Goal: Task Accomplishment & Management: Manage account settings

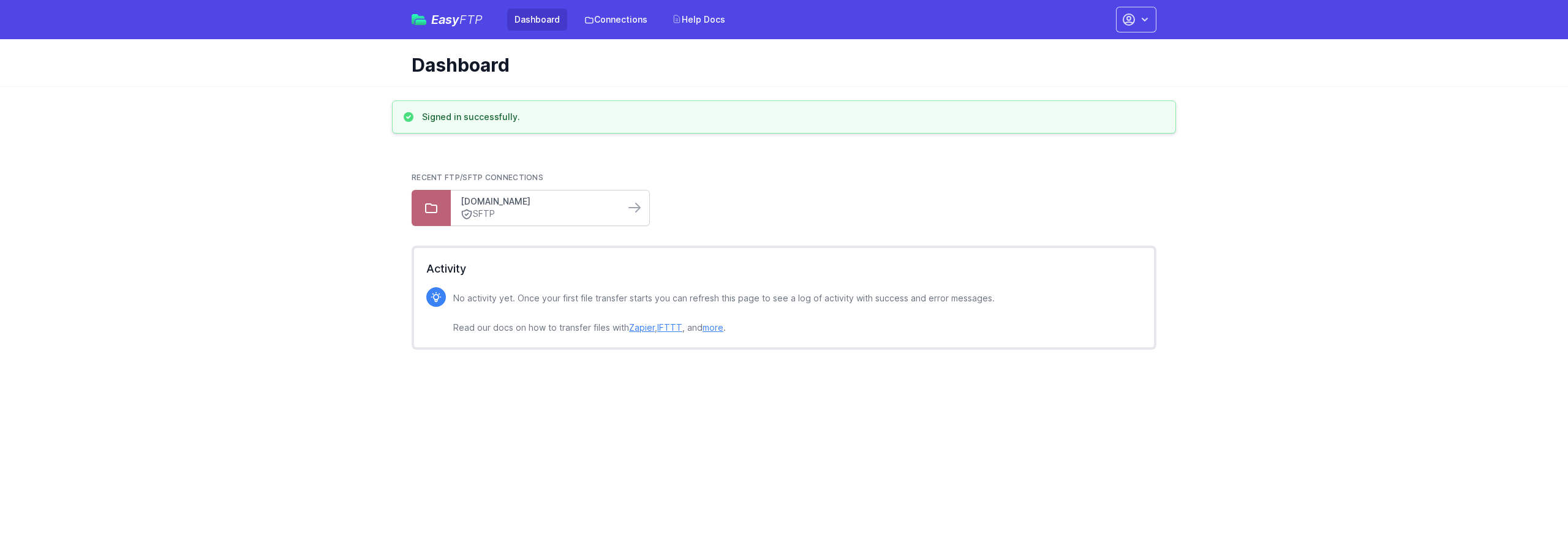
click at [491, 205] on link "[DOMAIN_NAME]" at bounding box center [538, 201] width 154 height 12
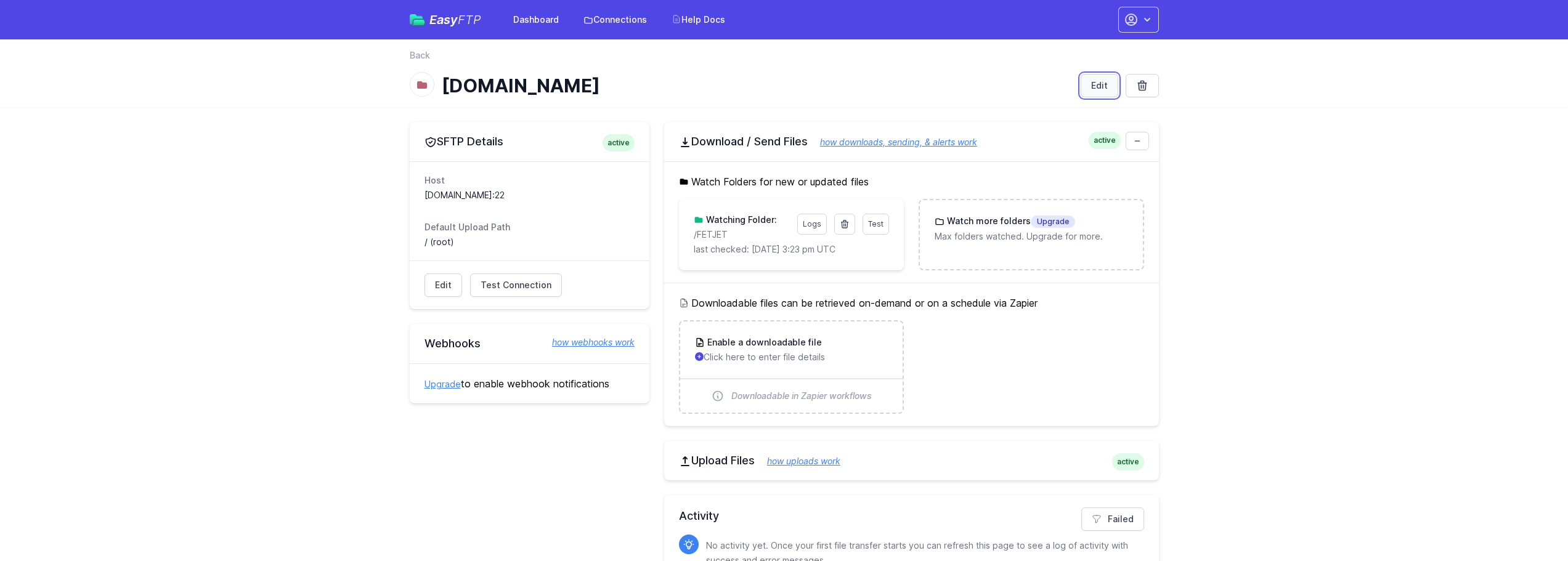
click at [1095, 88] on link "Edit" at bounding box center [1100, 85] width 37 height 24
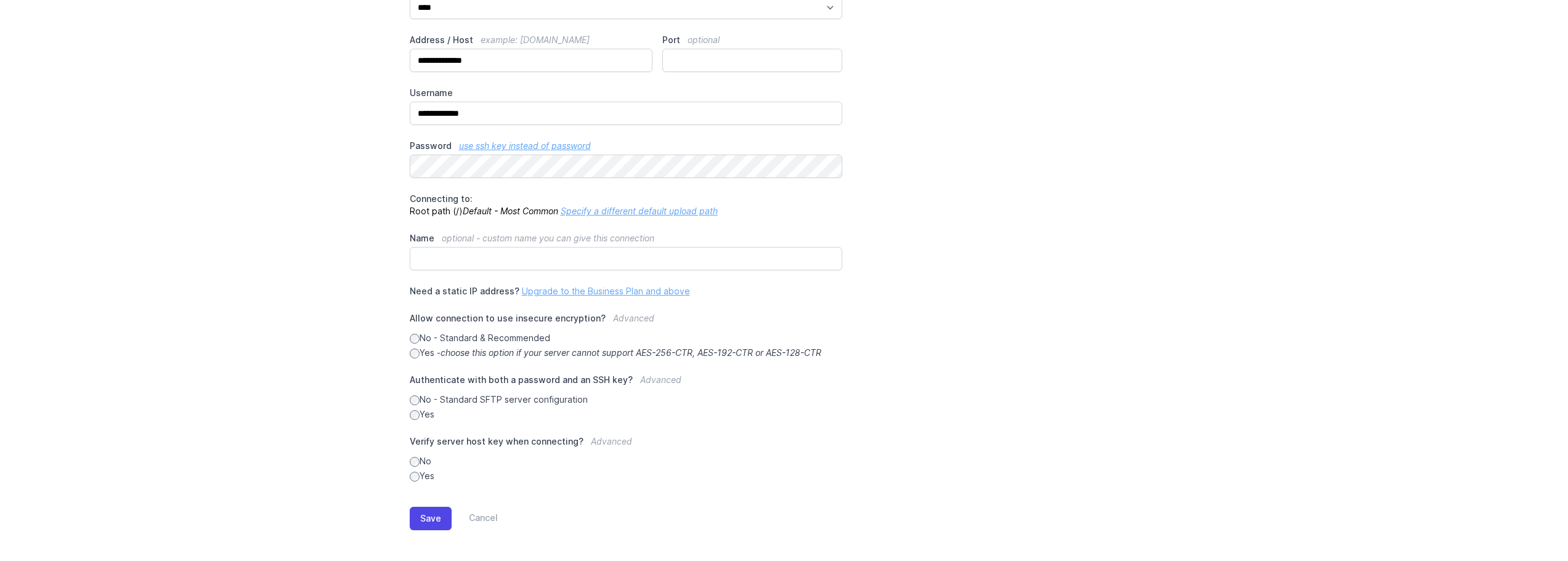
scroll to position [141, 0]
click at [438, 520] on button "Save" at bounding box center [431, 515] width 42 height 24
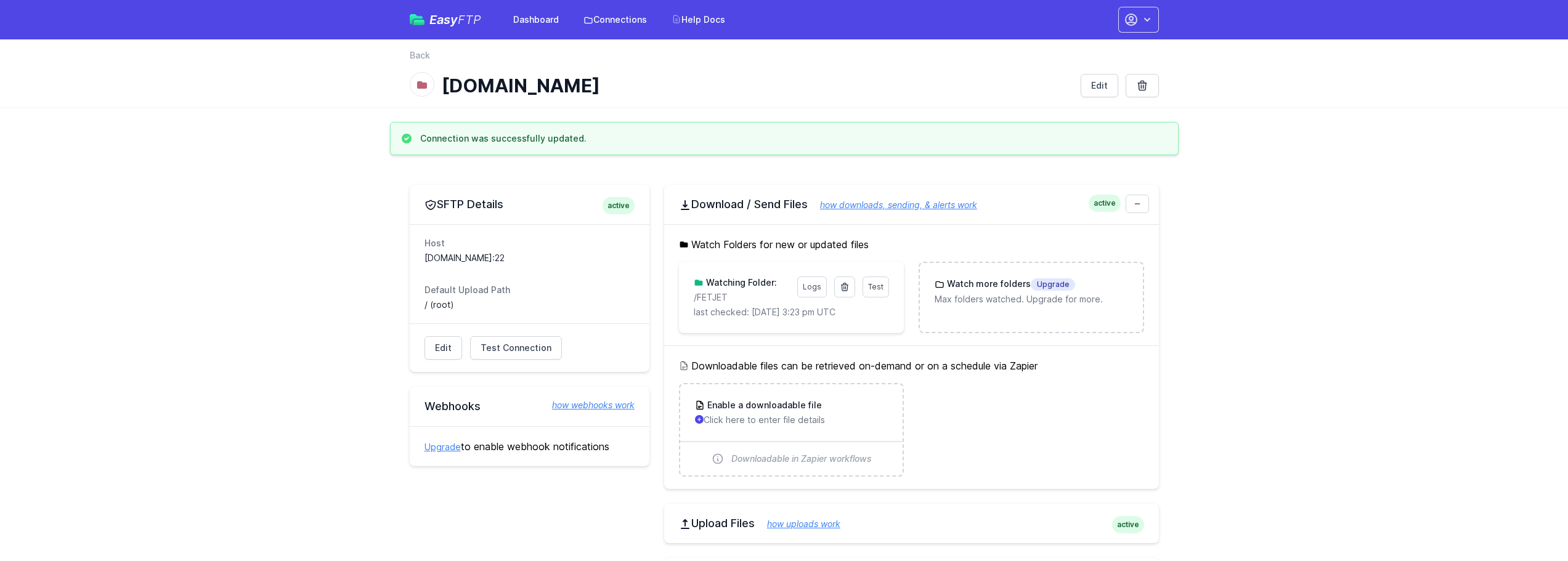
click at [424, 81] on icon at bounding box center [421, 85] width 12 height 12
drag, startPoint x: 812, startPoint y: 290, endPoint x: 812, endPoint y: 303, distance: 13.0
click at [812, 290] on link "Logs" at bounding box center [812, 287] width 29 height 21
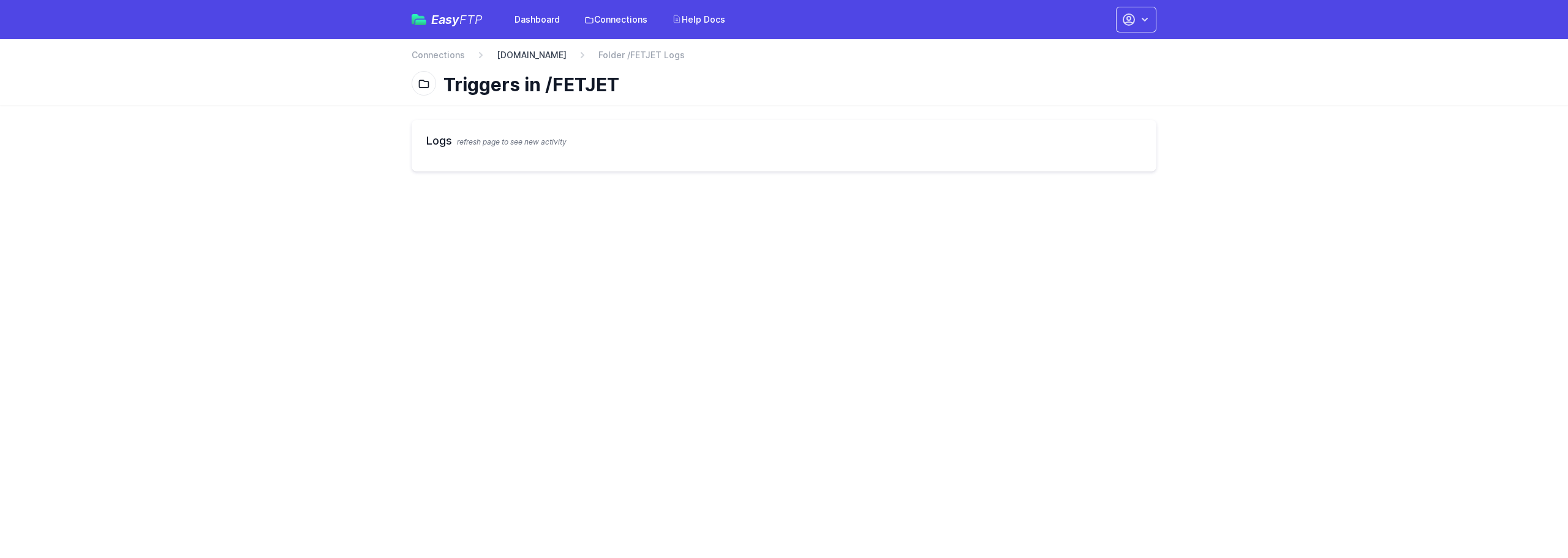
click at [532, 54] on link "[DOMAIN_NAME]" at bounding box center [531, 55] width 70 height 12
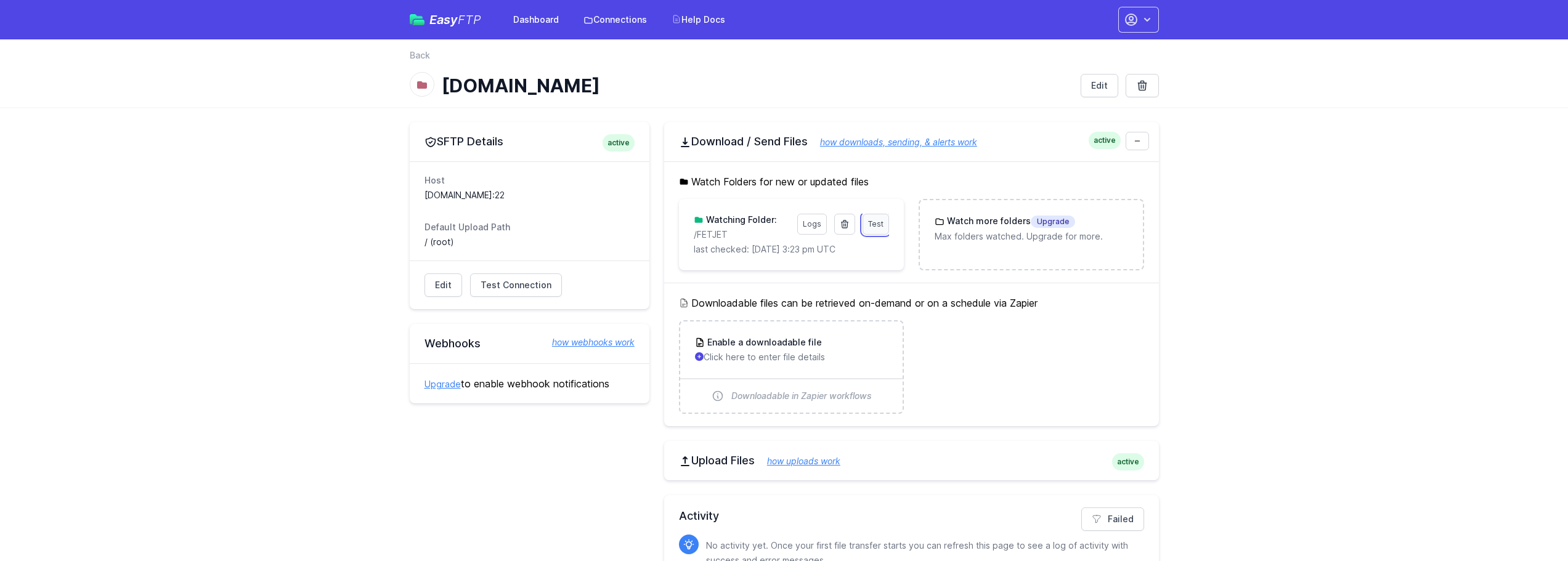
click at [879, 228] on span "Test" at bounding box center [875, 224] width 15 height 9
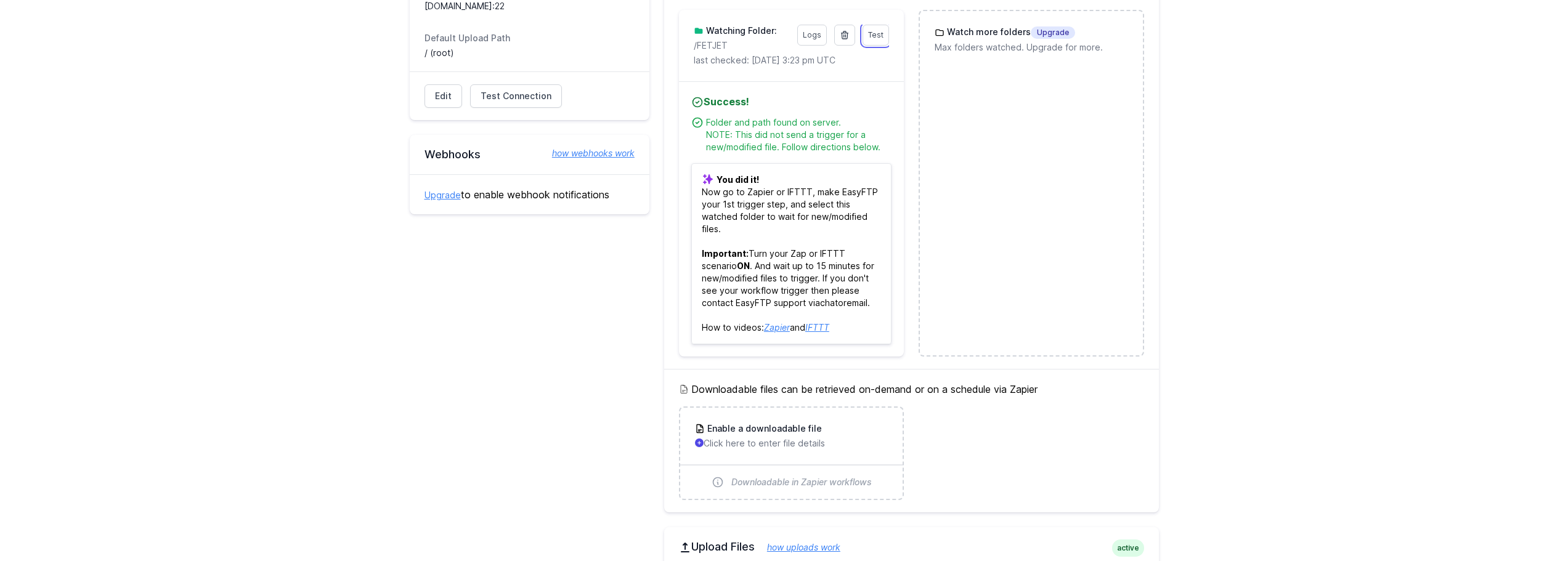
scroll to position [246, 0]
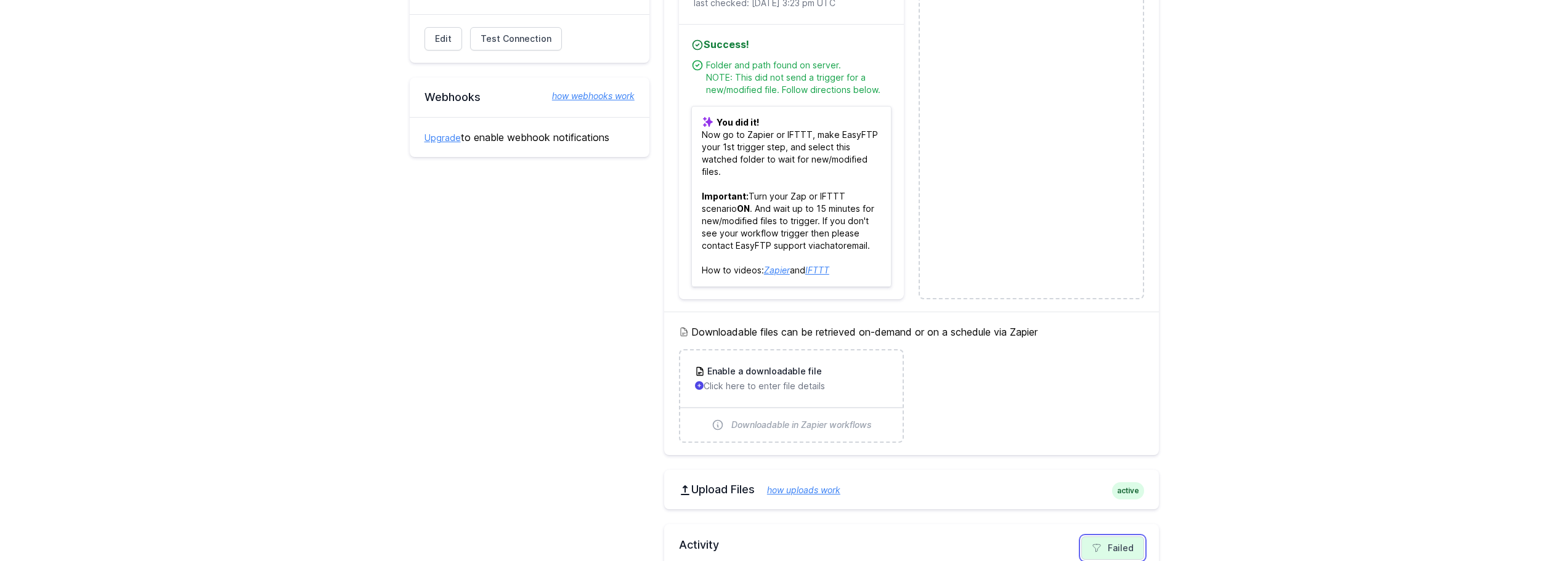
click at [1106, 541] on link "Failed" at bounding box center [1112, 548] width 63 height 24
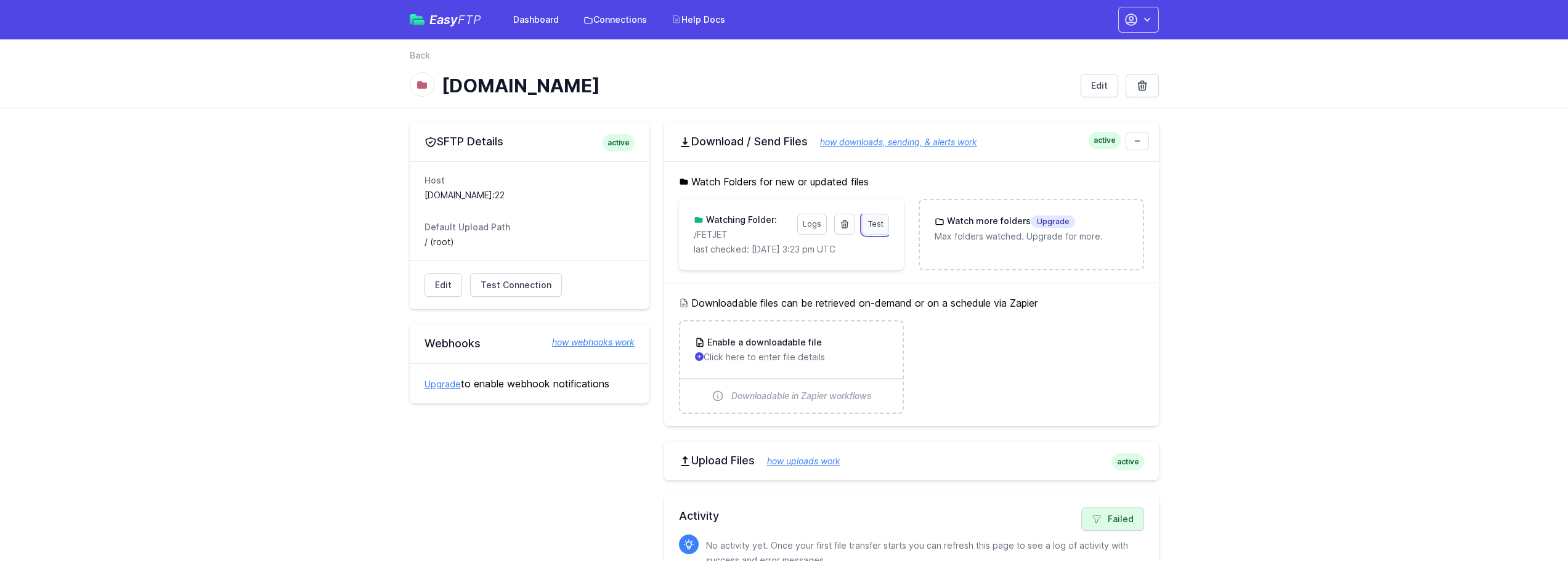
click at [868, 224] on span "Test" at bounding box center [875, 224] width 15 height 9
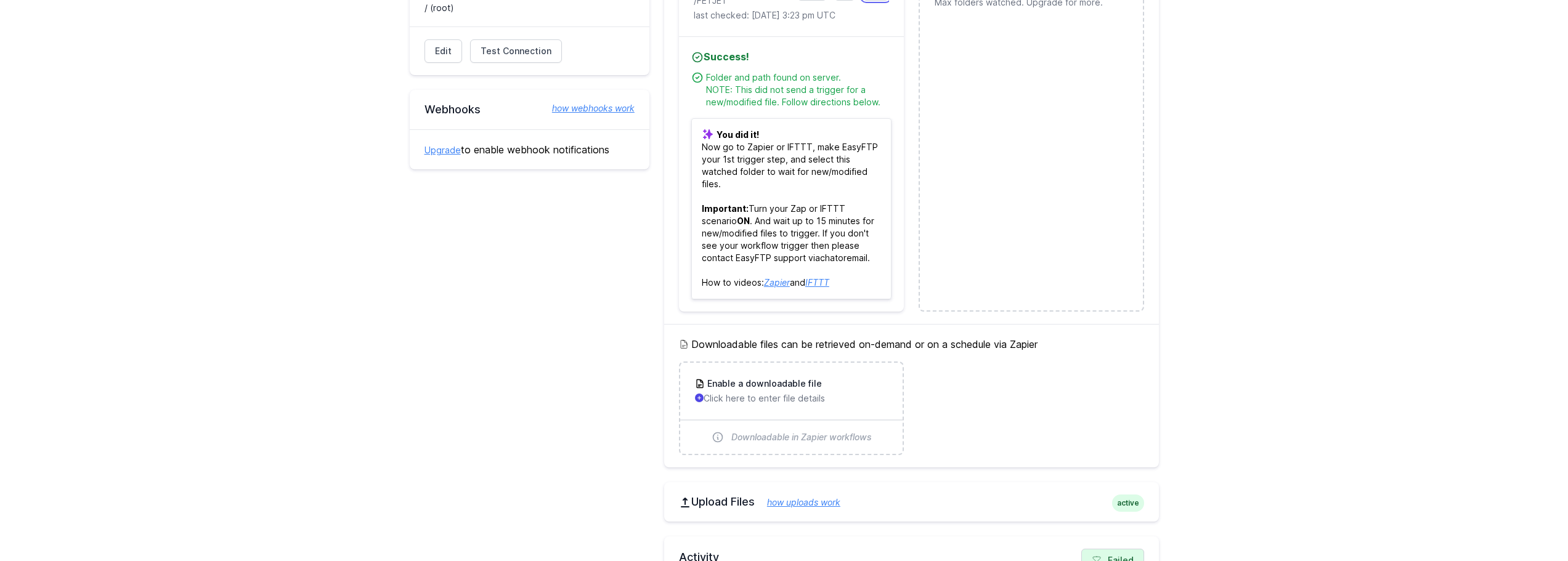
scroll to position [339, 0]
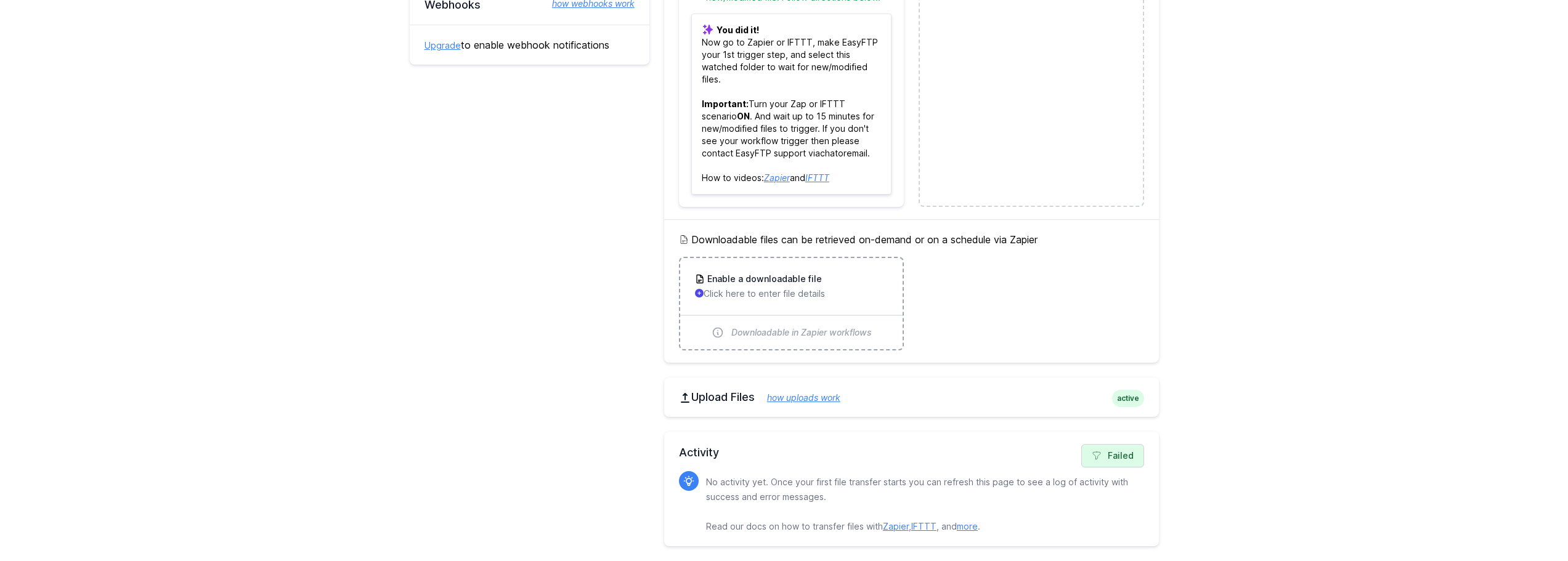
click at [744, 298] on p "Click here to enter file details" at bounding box center [791, 294] width 193 height 12
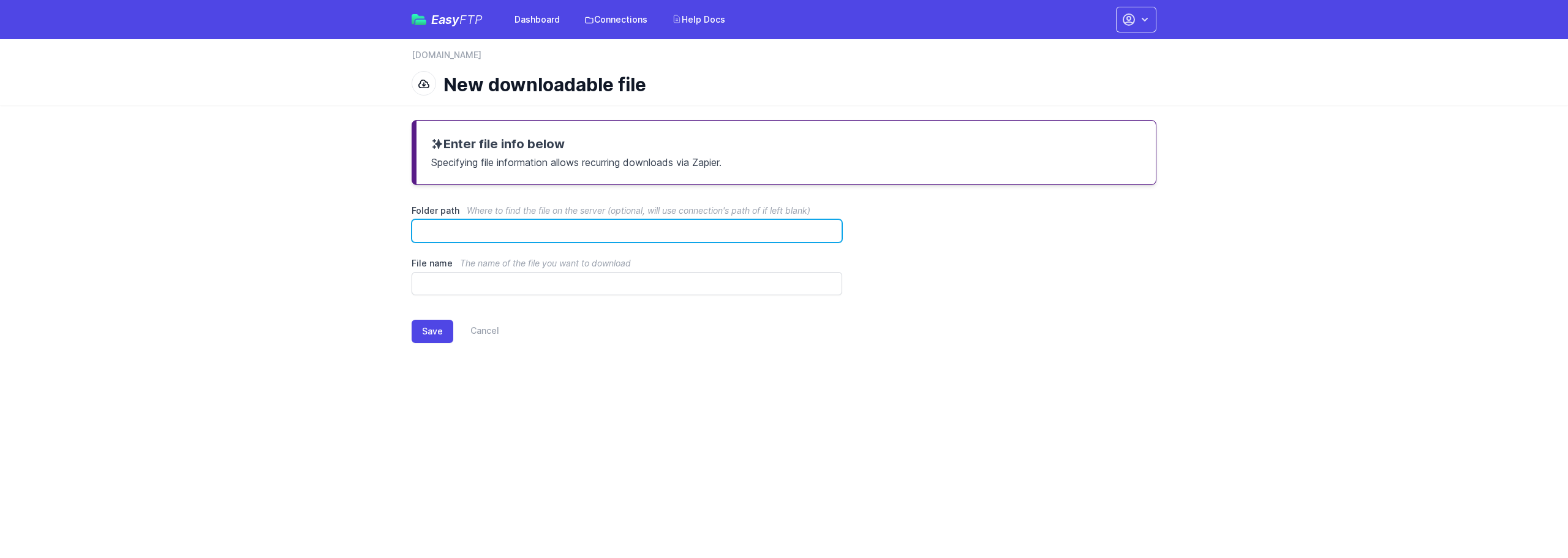
click at [718, 231] on input "Folder path Where to find the file on the server (optional, will use connection…" at bounding box center [627, 230] width 431 height 23
type input "*"
type input "******"
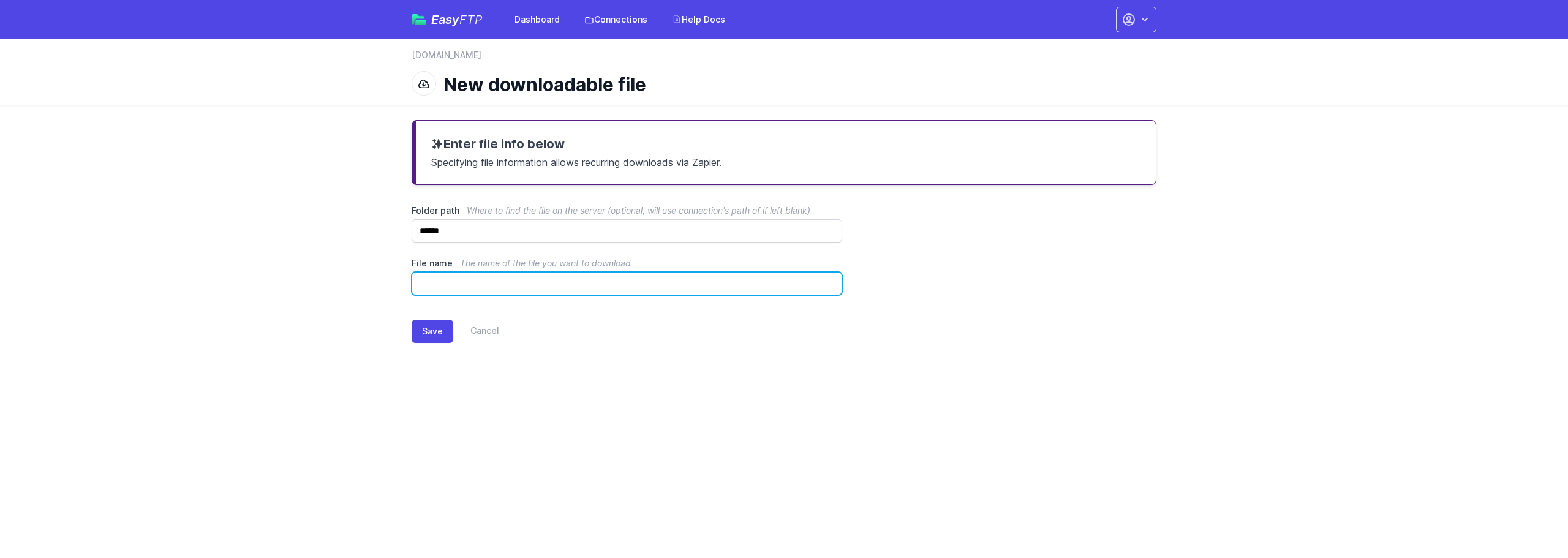
click at [703, 281] on input "File name The name of the file you want to download" at bounding box center [627, 283] width 431 height 23
paste input "**********"
type input "**********"
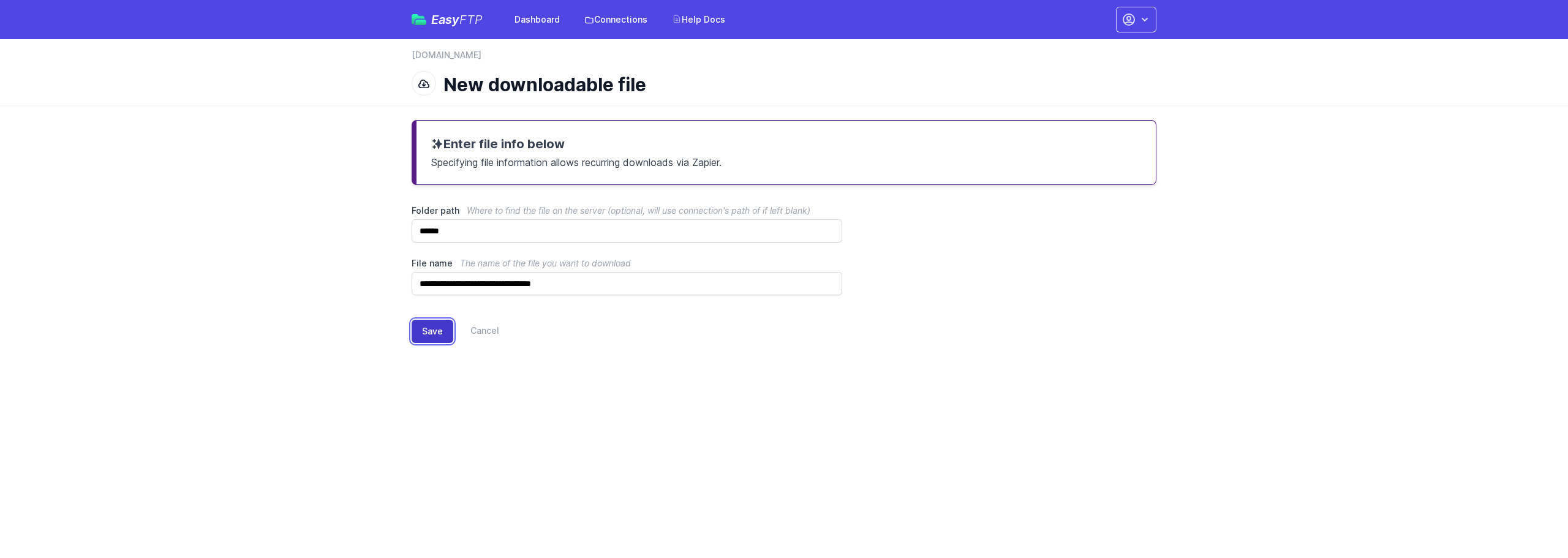
click at [437, 335] on button "Save" at bounding box center [433, 331] width 42 height 23
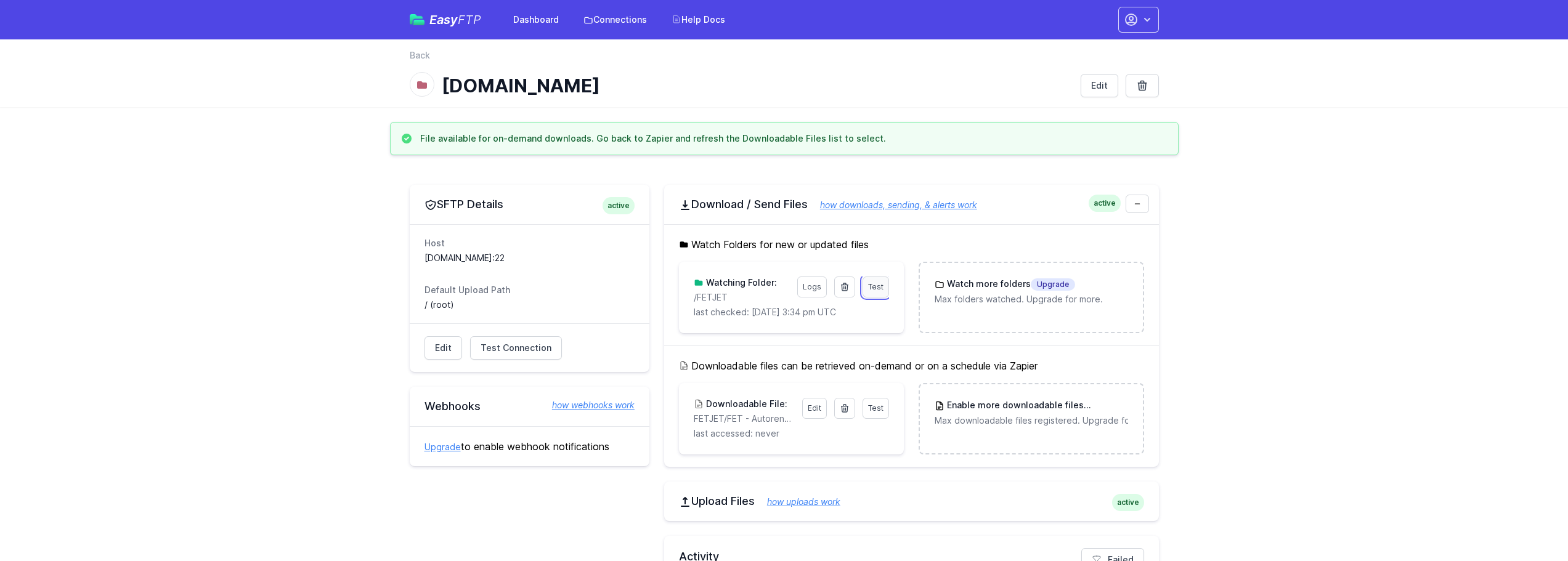
click at [878, 289] on span "Test" at bounding box center [875, 286] width 15 height 9
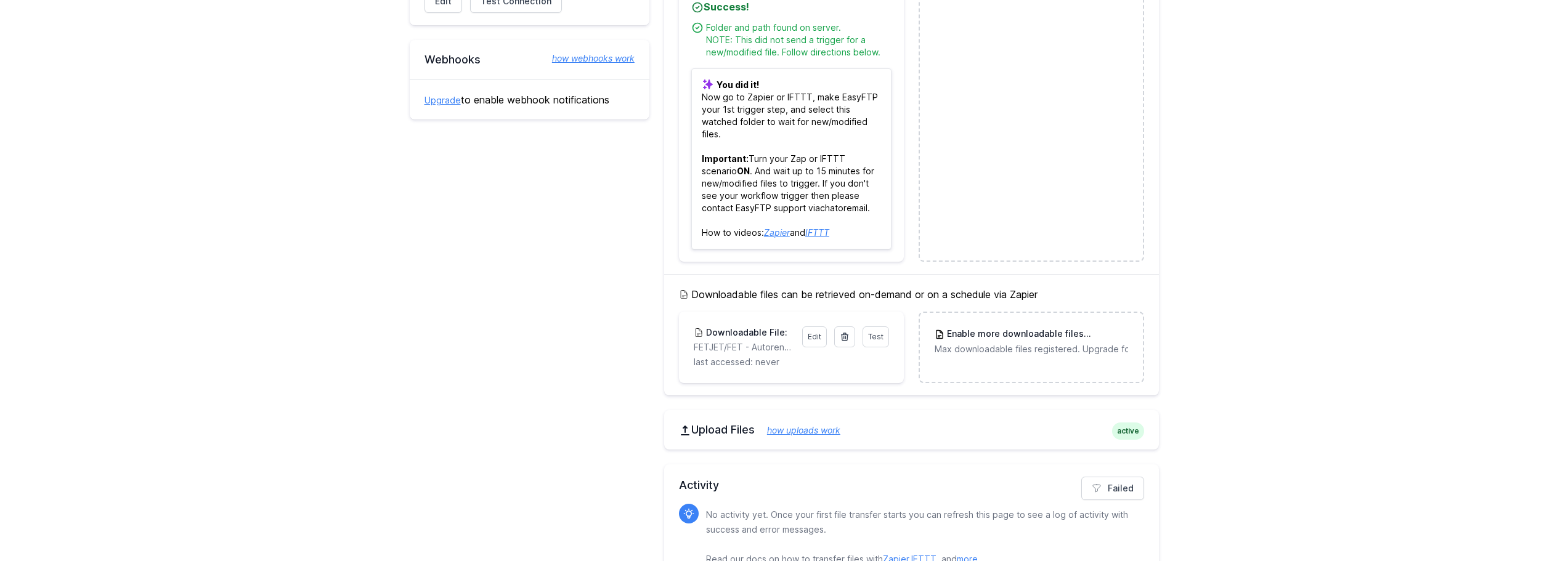
scroll to position [370, 0]
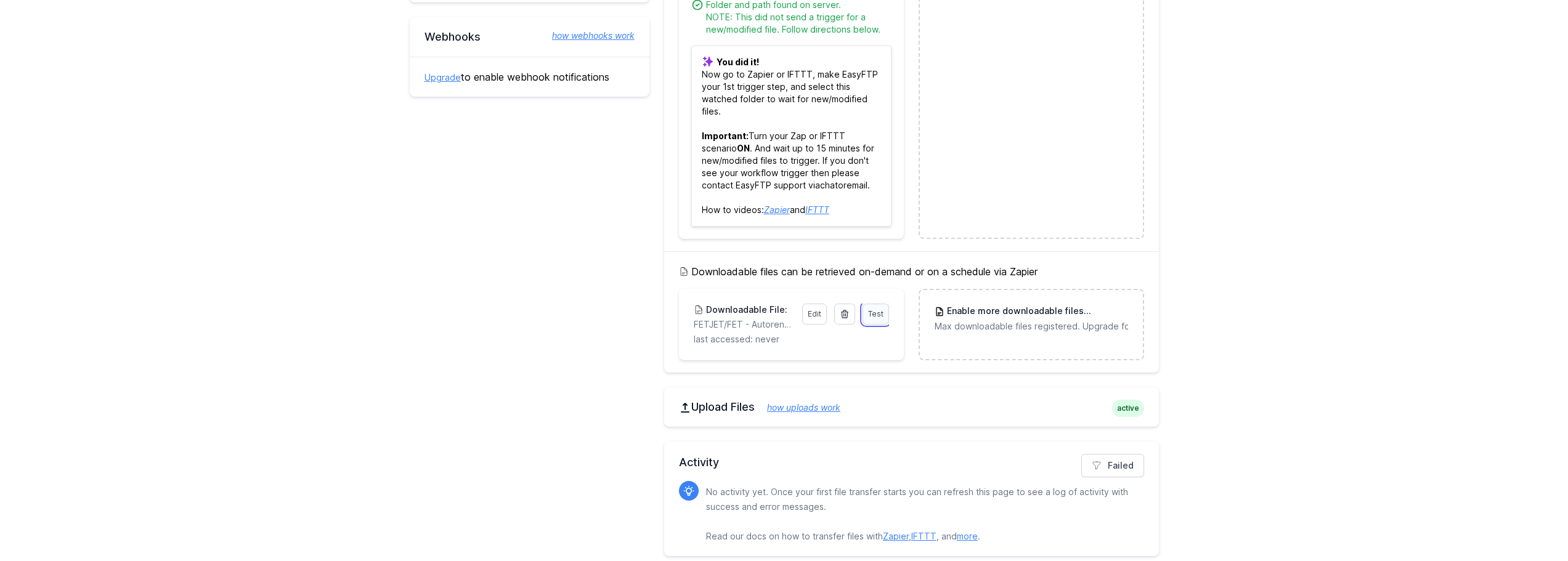
click at [881, 321] on link "Test" at bounding box center [876, 314] width 27 height 21
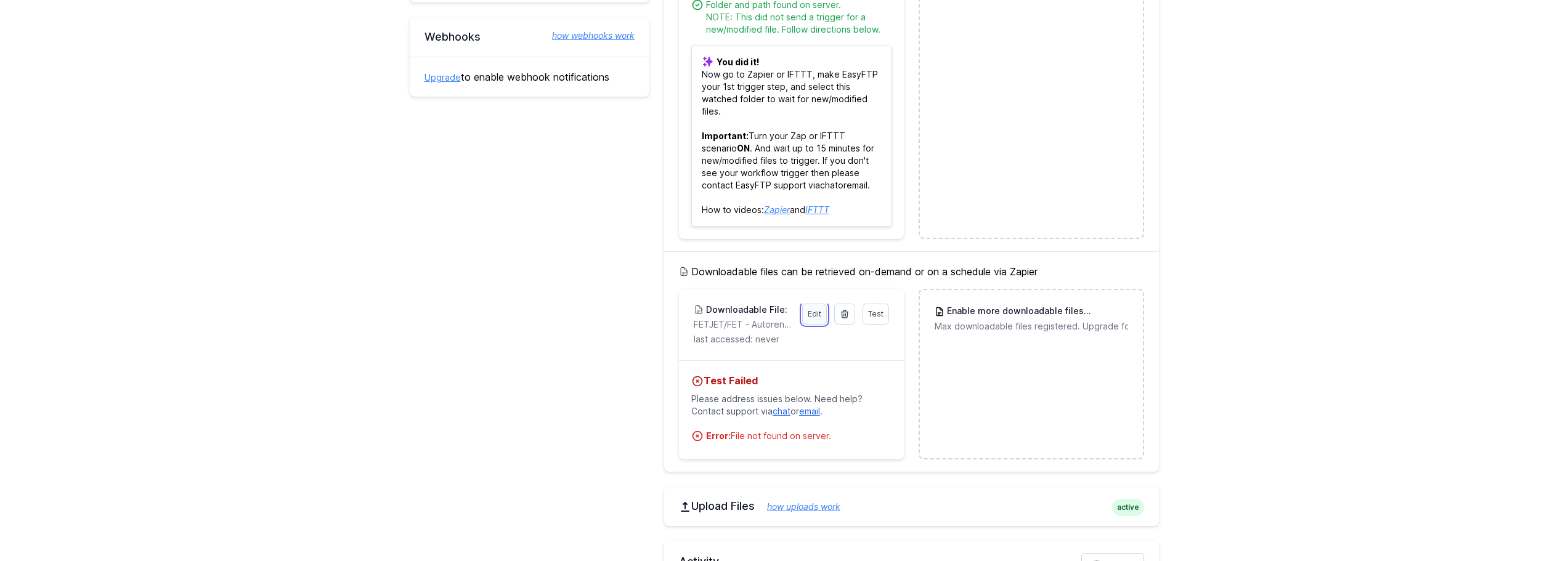
click at [807, 316] on link "Edit" at bounding box center [814, 314] width 24 height 21
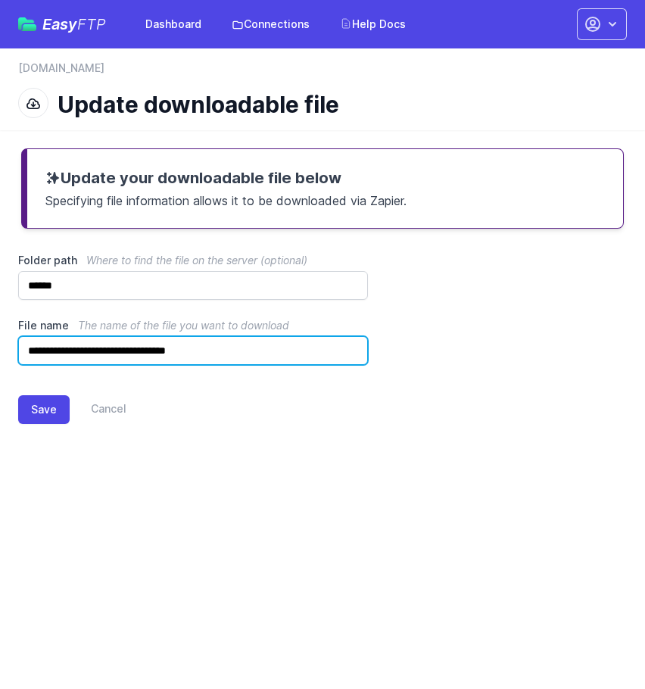
click at [256, 346] on input "**********" at bounding box center [193, 350] width 350 height 29
type input "**********"
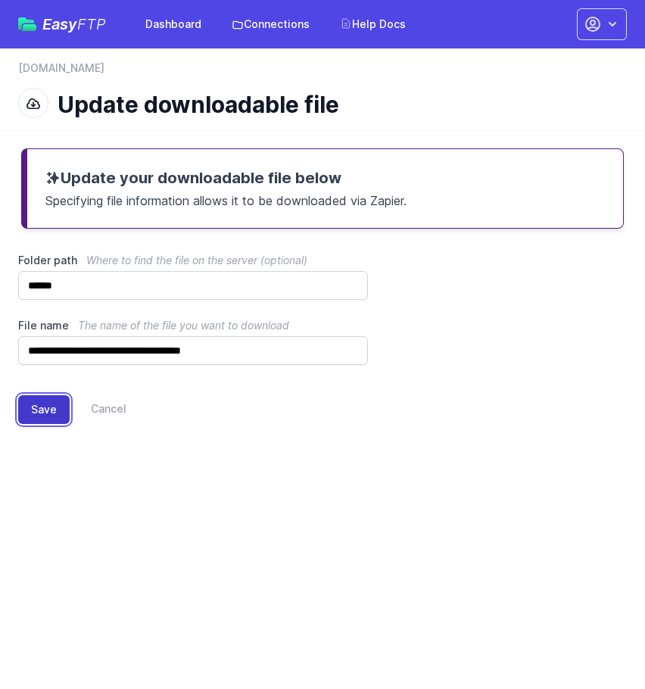
click at [39, 411] on button "Save" at bounding box center [44, 409] width 52 height 29
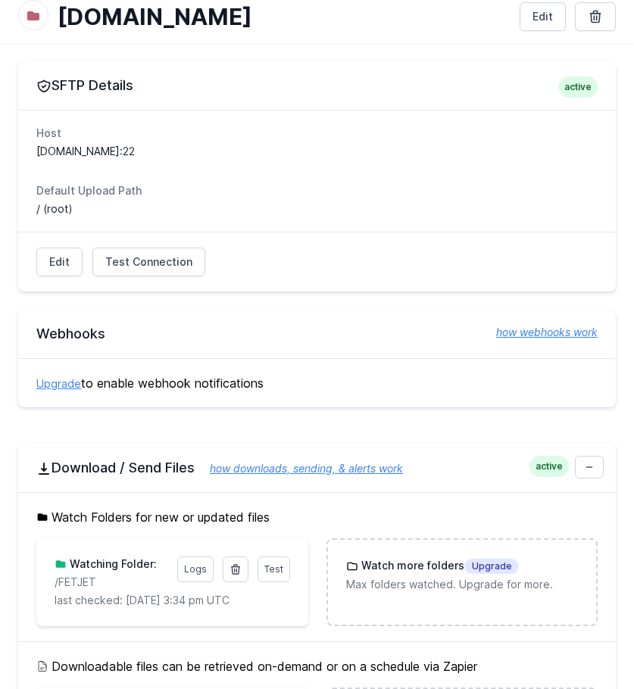
scroll to position [303, 0]
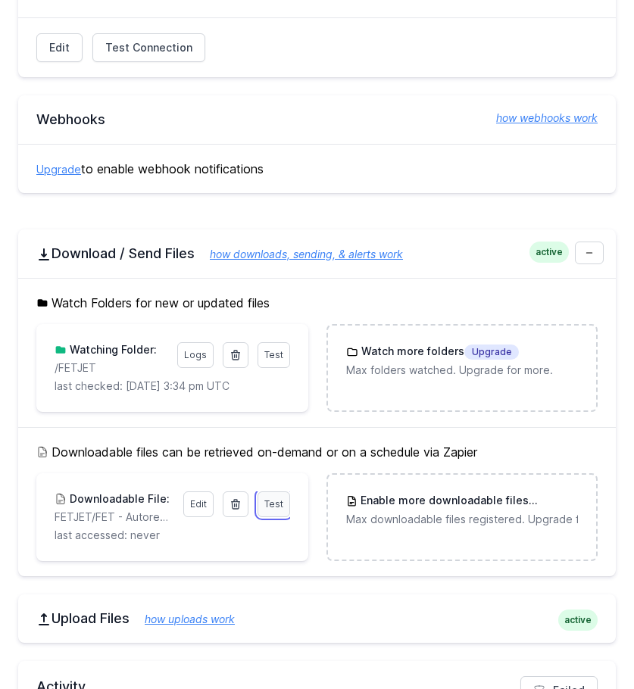
click at [270, 502] on span "Test" at bounding box center [273, 503] width 19 height 11
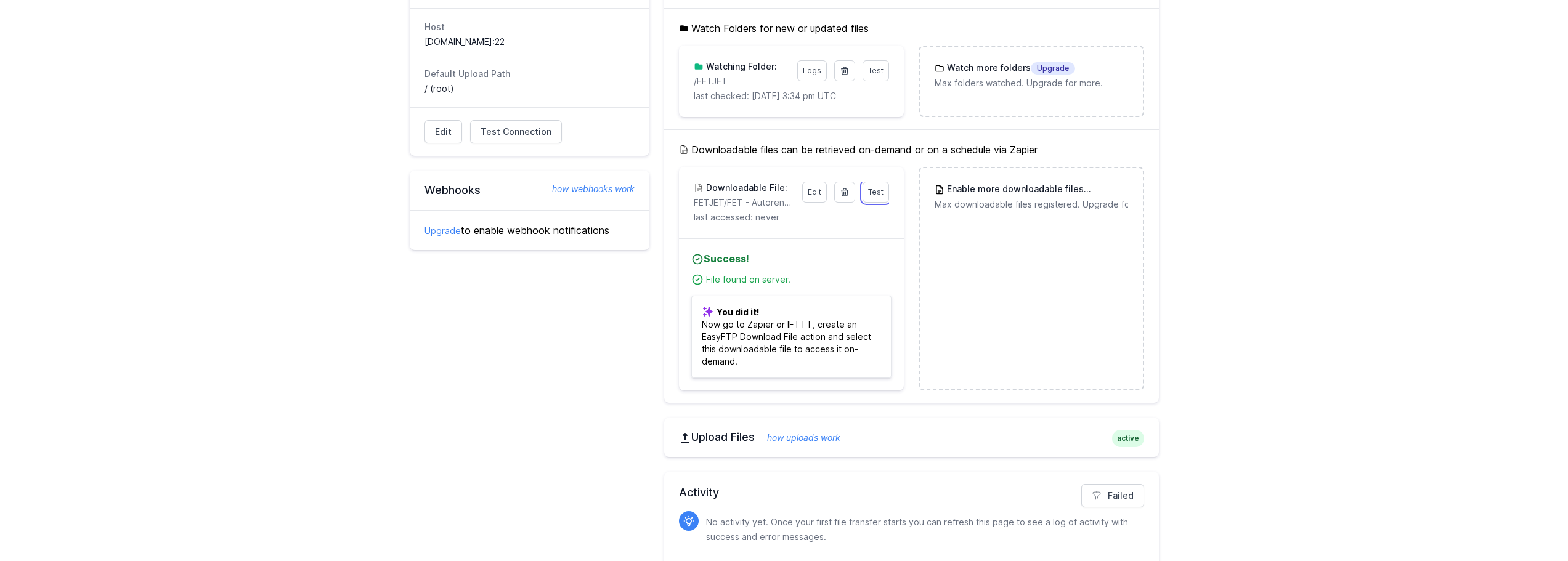
scroll to position [132, 0]
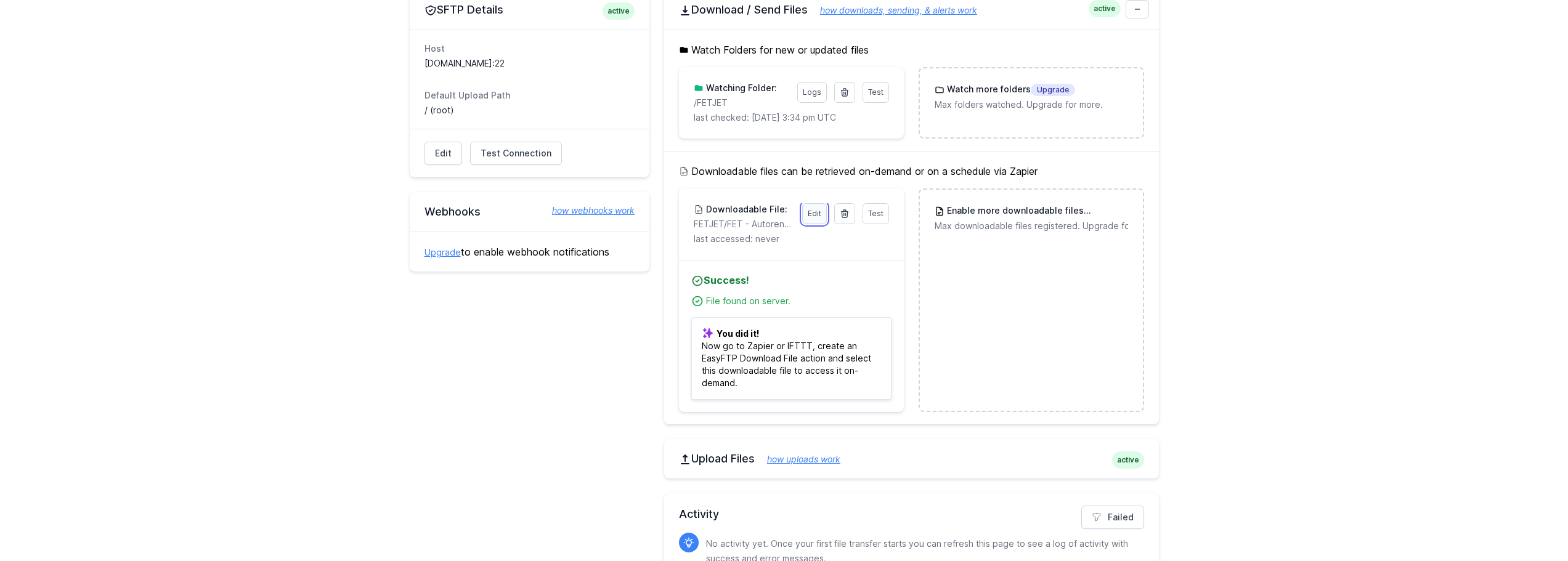
click at [525, 212] on link "Edit" at bounding box center [814, 214] width 24 height 21
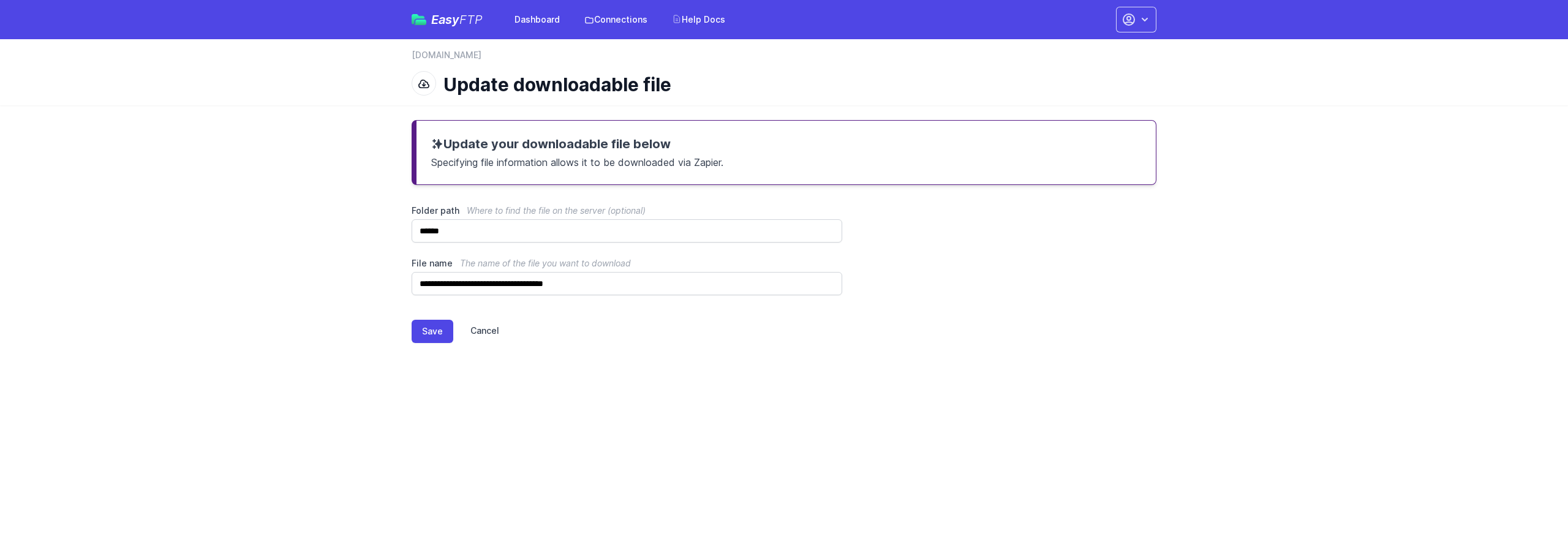
click at [487, 331] on link "Cancel" at bounding box center [476, 331] width 46 height 23
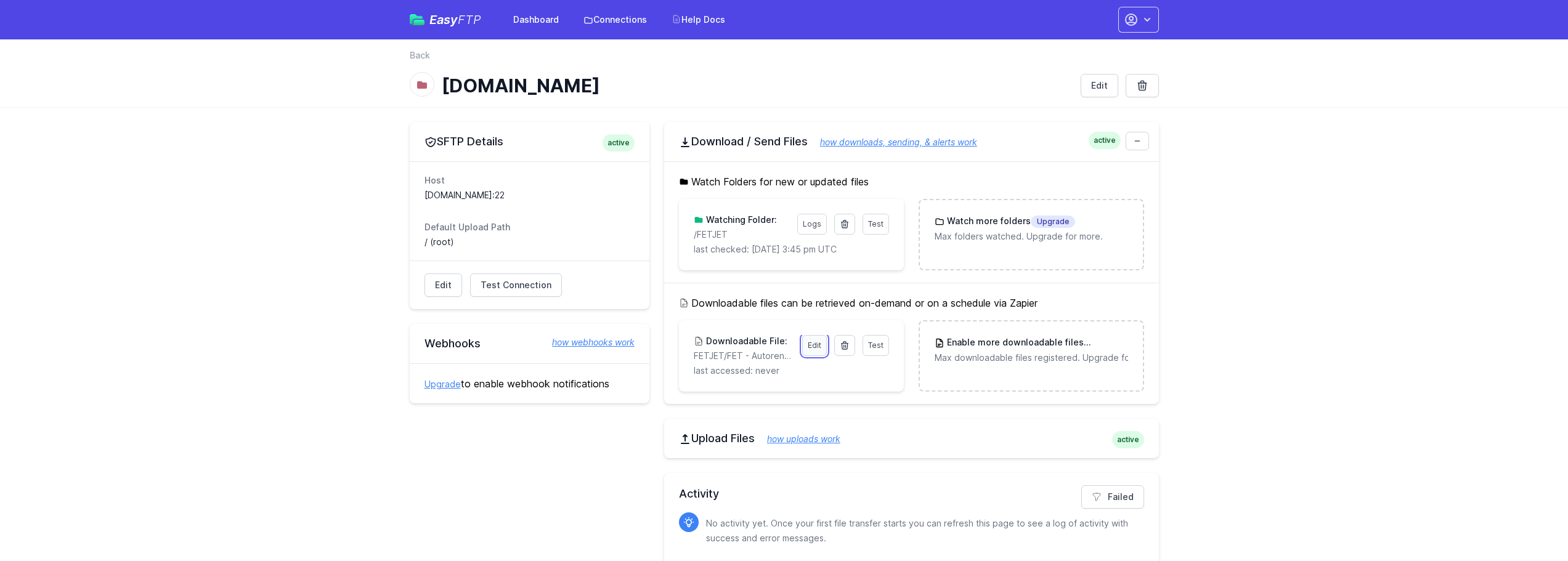
click at [821, 348] on link "Edit" at bounding box center [814, 346] width 24 height 21
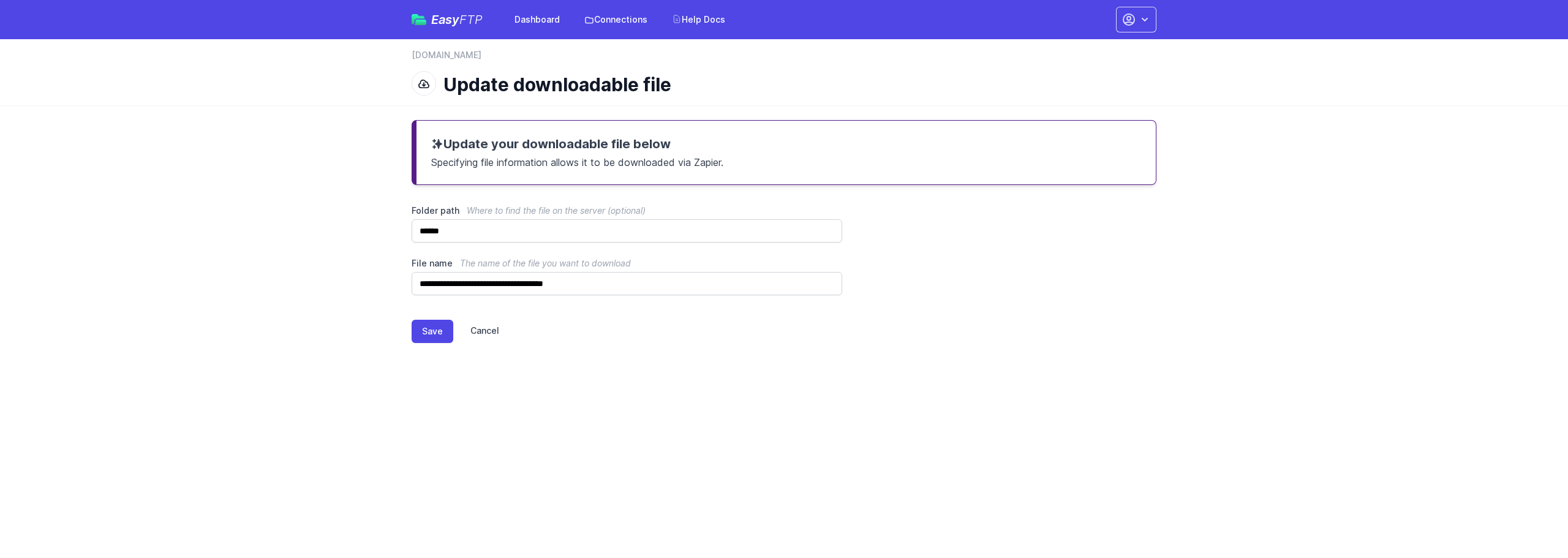
click at [492, 332] on link "Cancel" at bounding box center [476, 331] width 46 height 23
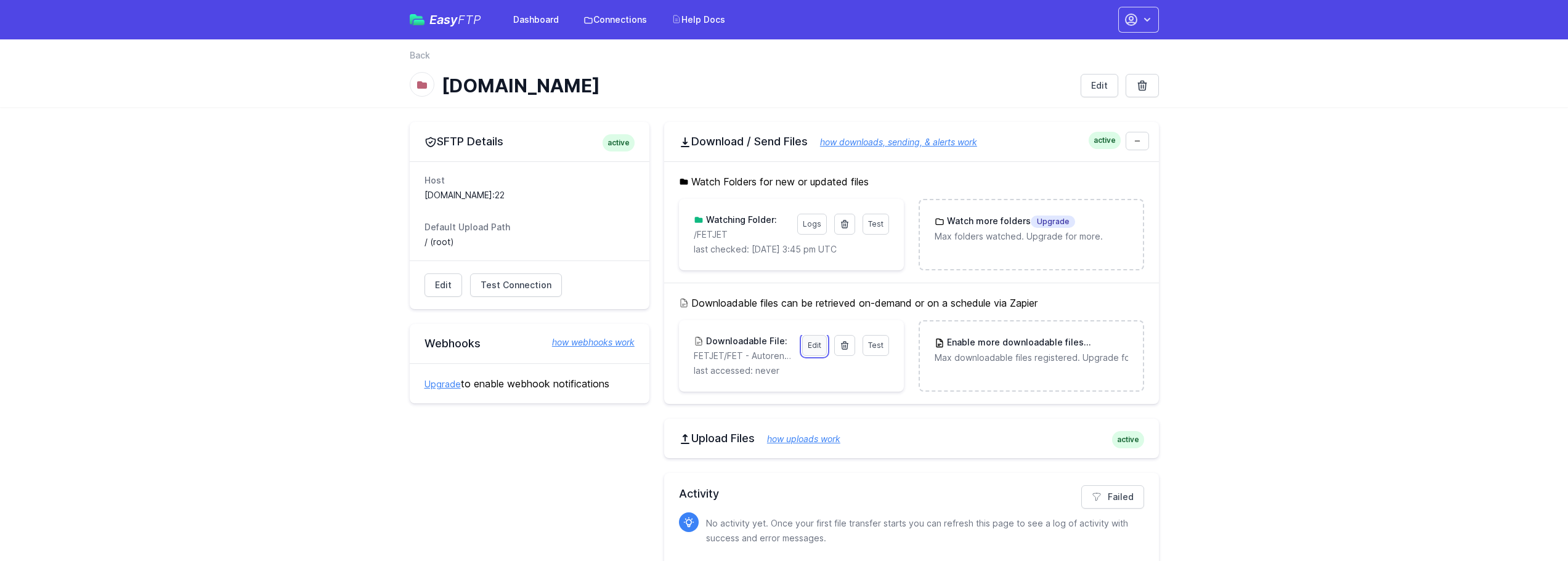
click at [813, 346] on link "Edit" at bounding box center [814, 346] width 24 height 21
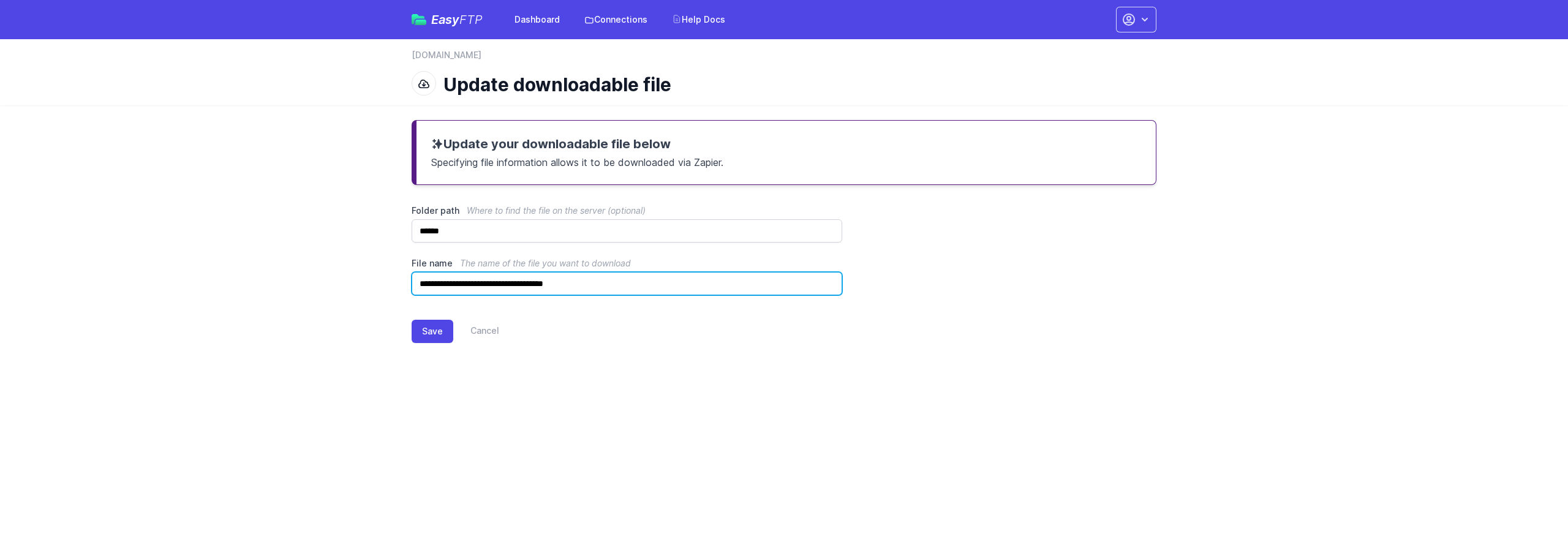
click at [708, 288] on input "**********" at bounding box center [627, 283] width 431 height 23
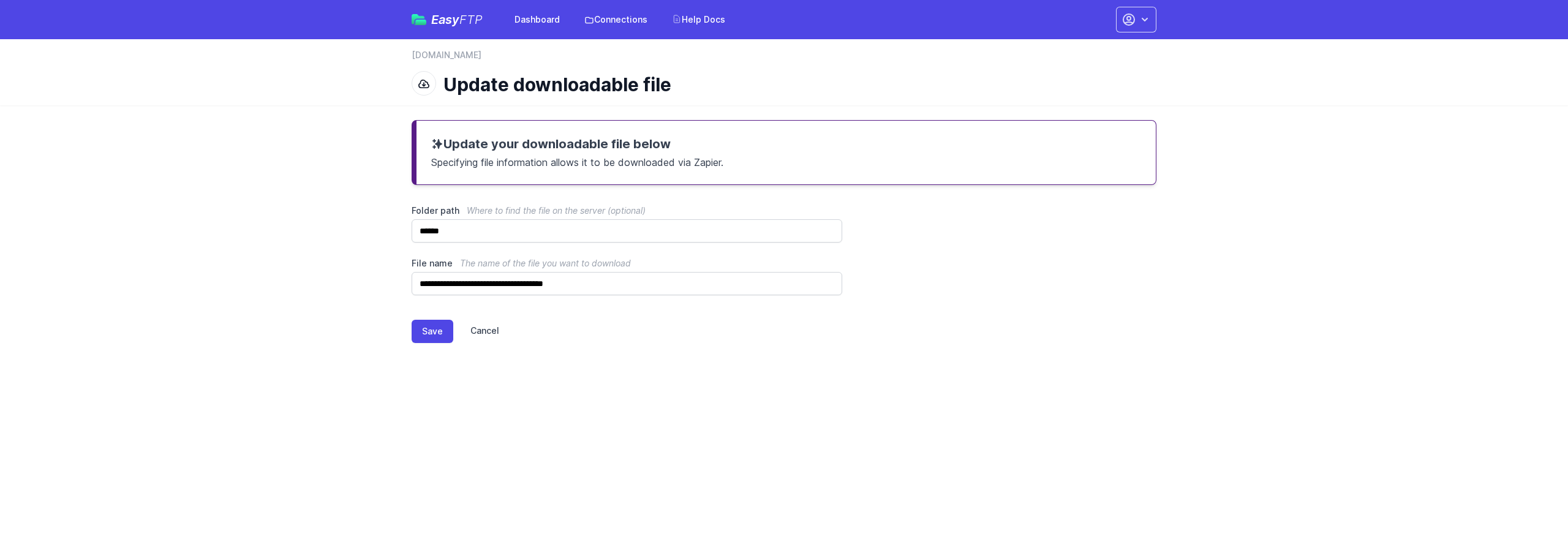
click at [489, 332] on link "Cancel" at bounding box center [476, 331] width 46 height 23
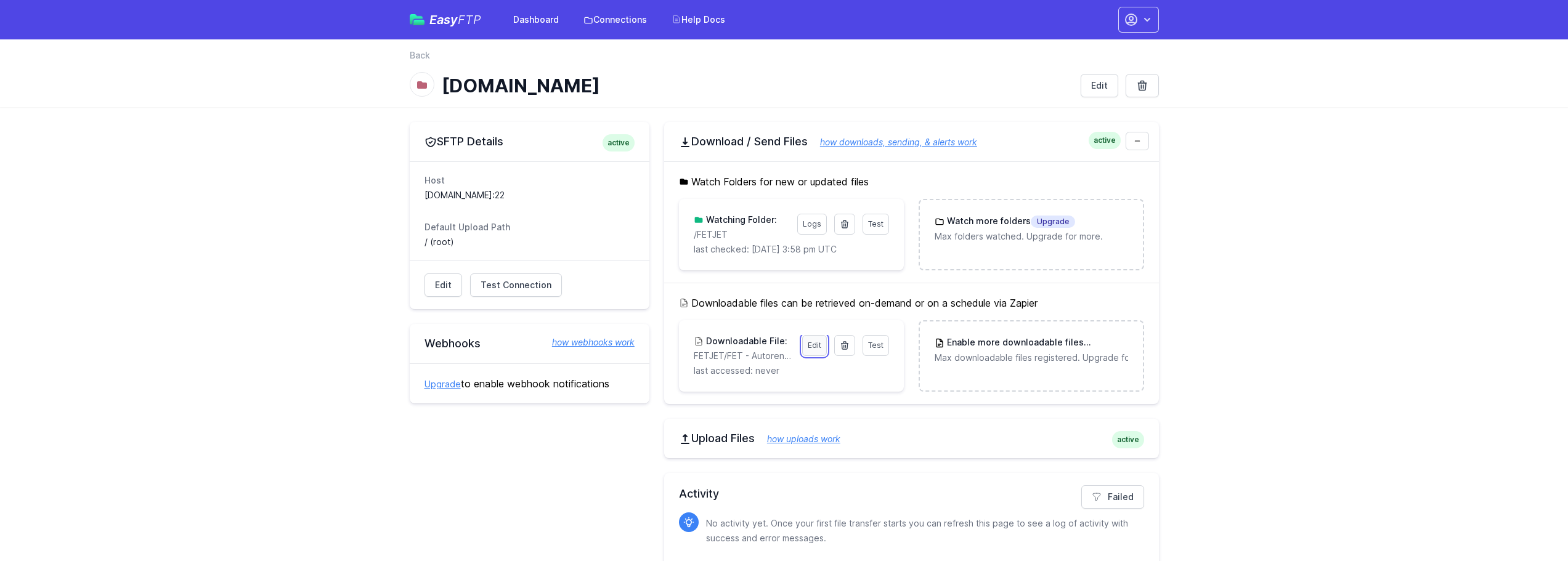
click at [822, 354] on link "Edit" at bounding box center [814, 346] width 24 height 21
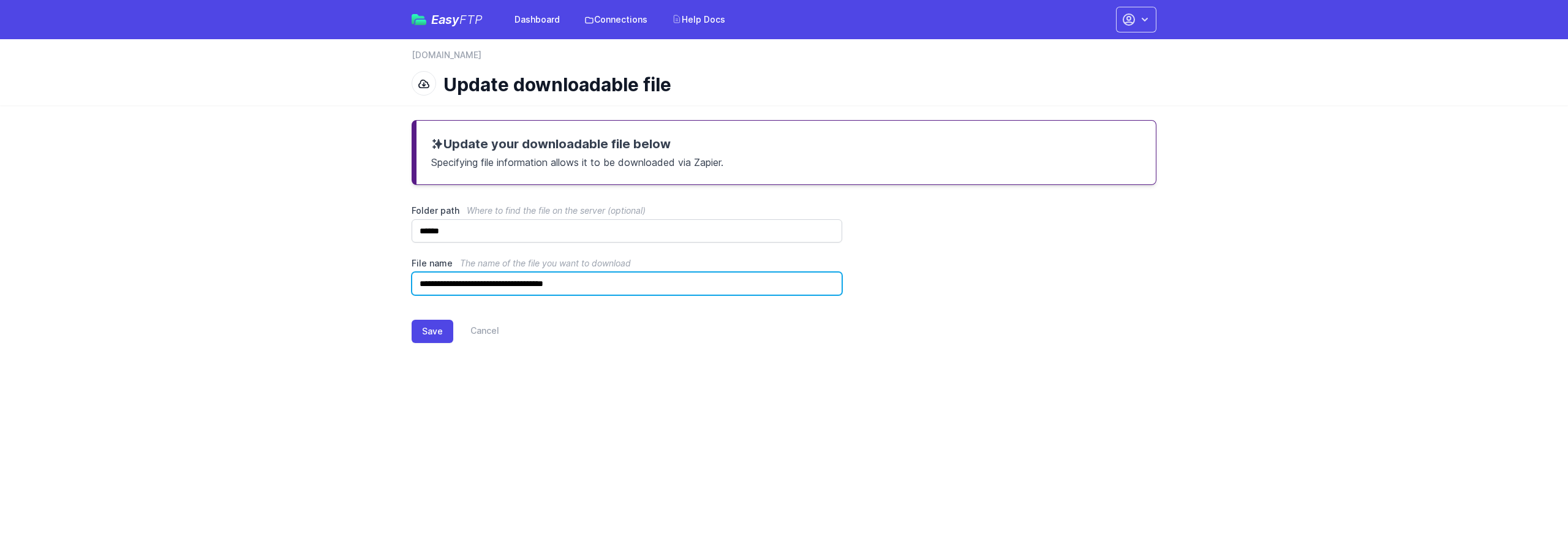
drag, startPoint x: 613, startPoint y: 281, endPoint x: 381, endPoint y: 264, distance: 232.6
click at [381, 264] on main "**********" at bounding box center [784, 241] width 1568 height 272
